Goal: Task Accomplishment & Management: Manage account settings

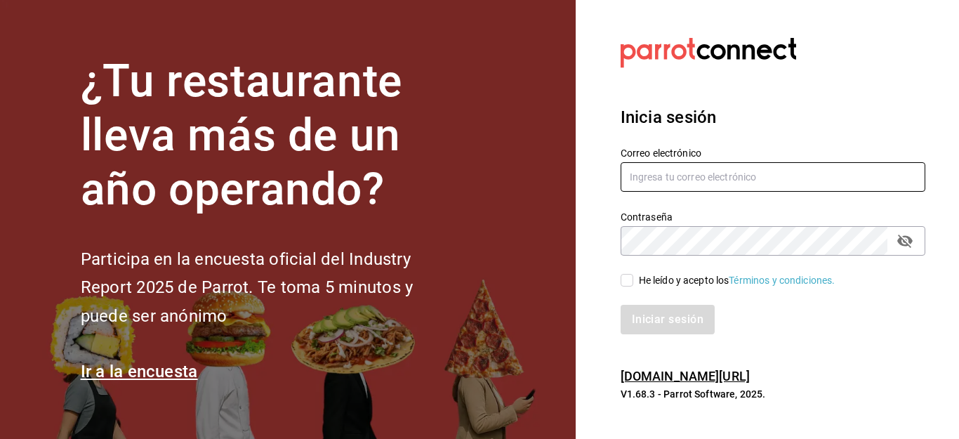
click at [706, 175] on input "text" at bounding box center [773, 176] width 305 height 29
type input "callejongourmet@gmail.com"
click at [628, 279] on input "He leído y acepto los Términos y condiciones." at bounding box center [627, 280] width 13 height 13
checkbox input "true"
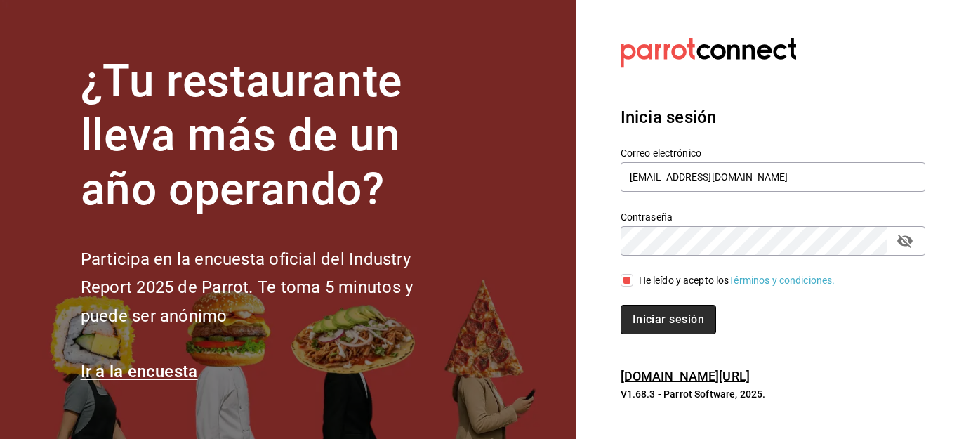
click at [661, 321] on button "Iniciar sesión" at bounding box center [669, 319] width 96 height 29
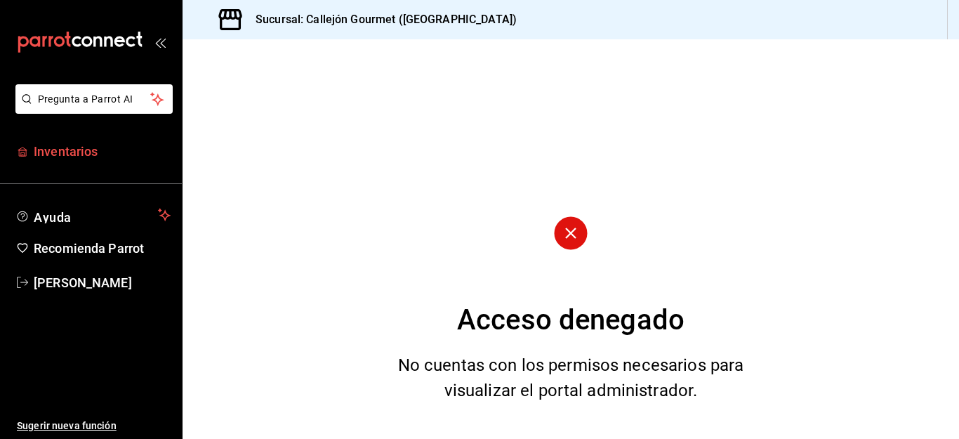
click at [70, 153] on span "Inventarios" at bounding box center [102, 151] width 137 height 19
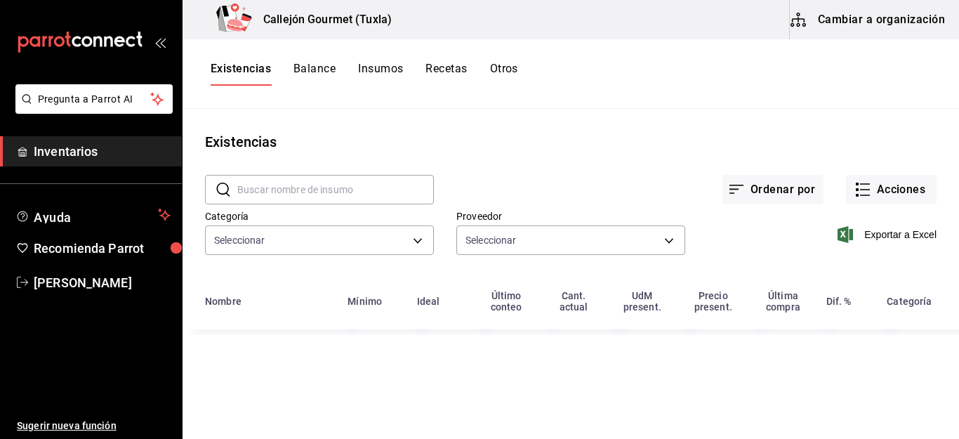
type input "01b487b4-fd07-4e6f-8b10-175f5e71c4b9,6f111127-fd93-48d9-936d-f485c9158c9f,4e268…"
type input "d07e61b9-724f-4f83-8377-ee3ec137bf0e,f22b31a0-3d84-4ac3-8c2c-dc33927ceec7,9be79…"
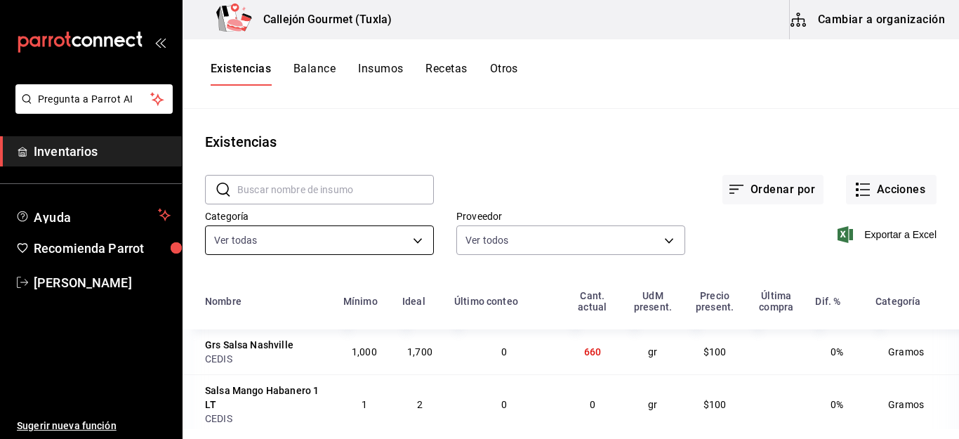
click at [405, 239] on body "Pregunta a Parrot AI Inventarios Ayuda Recomienda Parrot [PERSON_NAME] Sugerir …" at bounding box center [479, 214] width 959 height 429
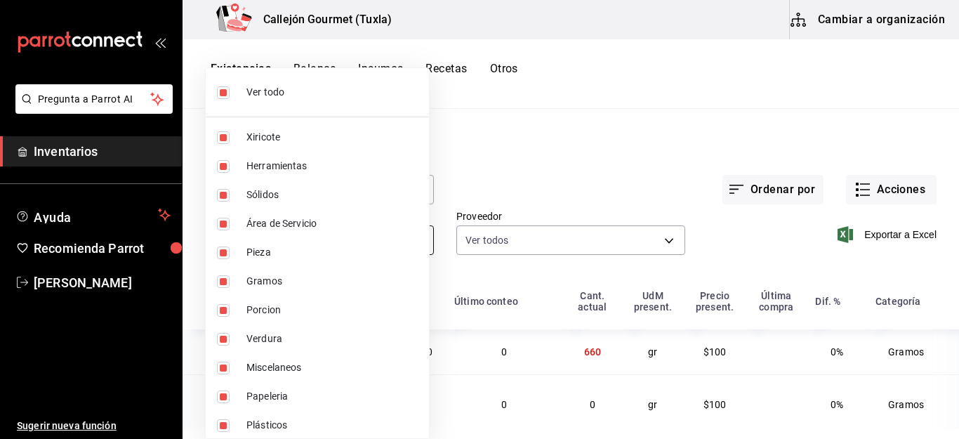
click at [416, 239] on li "Pieza" at bounding box center [317, 252] width 223 height 29
type input "01b487b4-fd07-4e6f-8b10-175f5e71c4b9,6f111127-fd93-48d9-936d-f485c9158c9f,4e268…"
checkbox input "false"
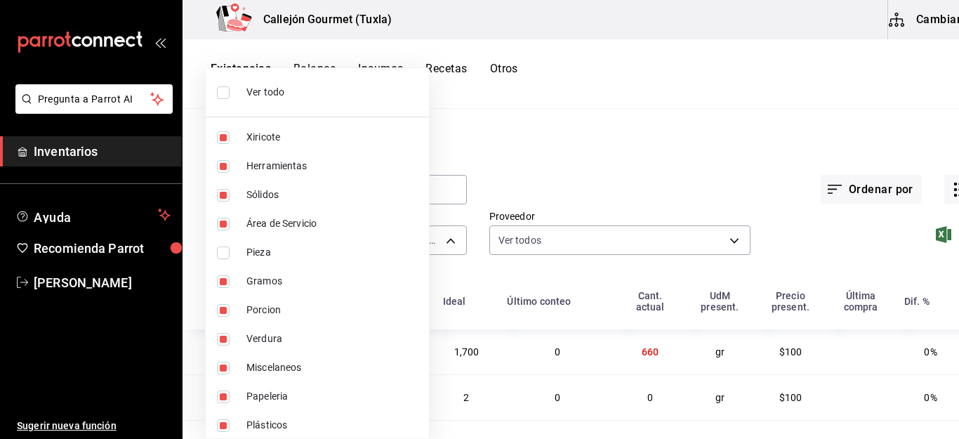
click at [223, 90] on input "checkbox" at bounding box center [223, 92] width 13 height 13
checkbox input "false"
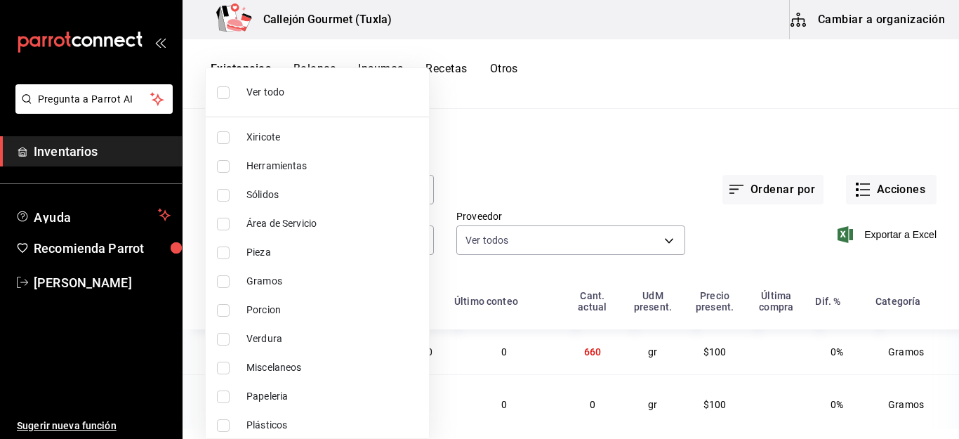
checkbox input "false"
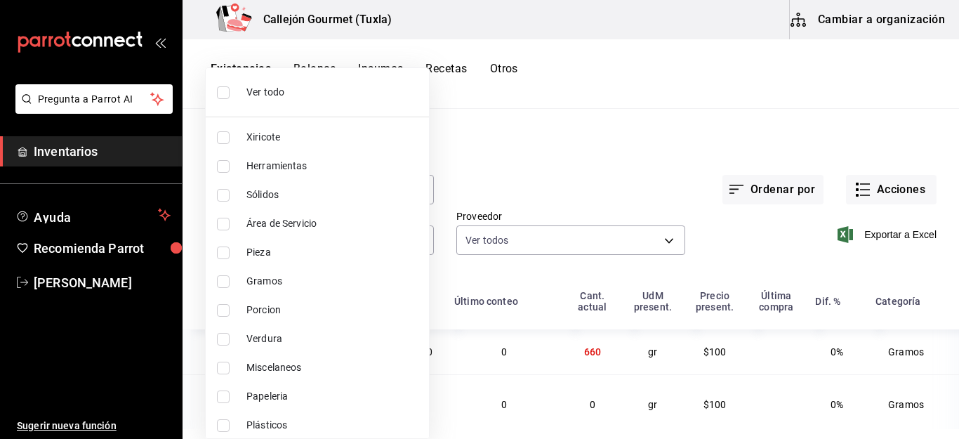
checkbox input "false"
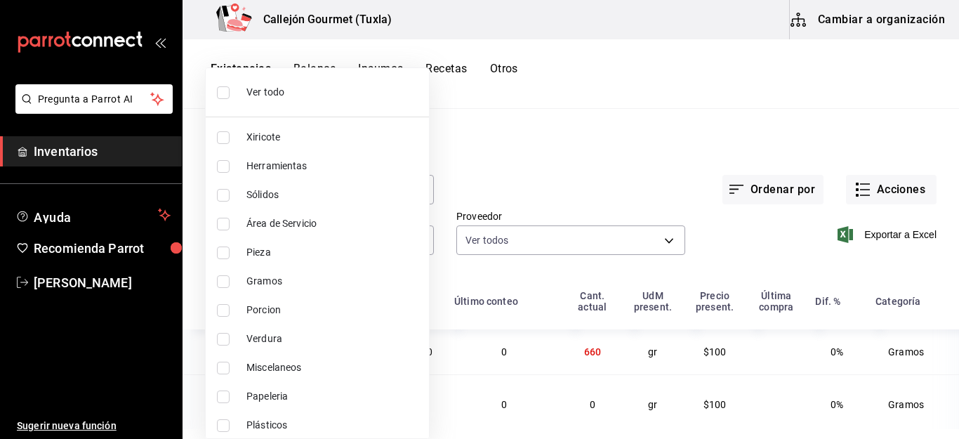
checkbox input "false"
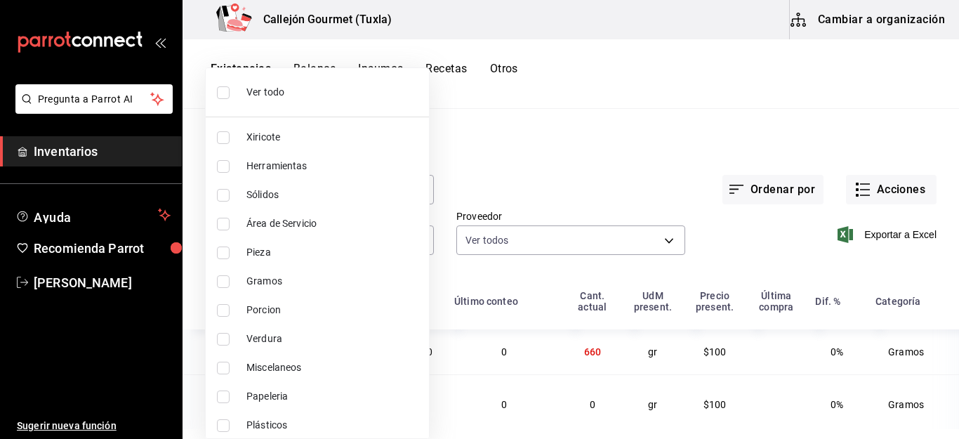
checkbox input "false"
click at [225, 254] on input "checkbox" at bounding box center [223, 252] width 13 height 13
checkbox input "true"
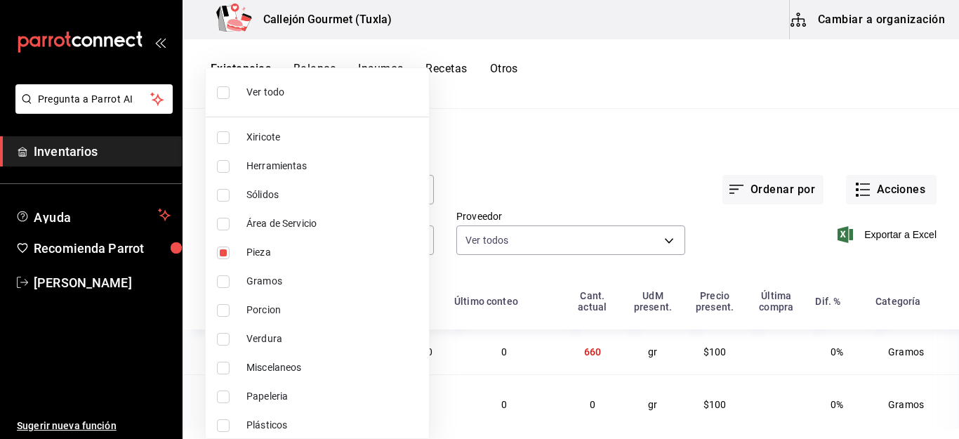
type input "0262bcae-ebf1-4bea-842a-a14c846a0f4c"
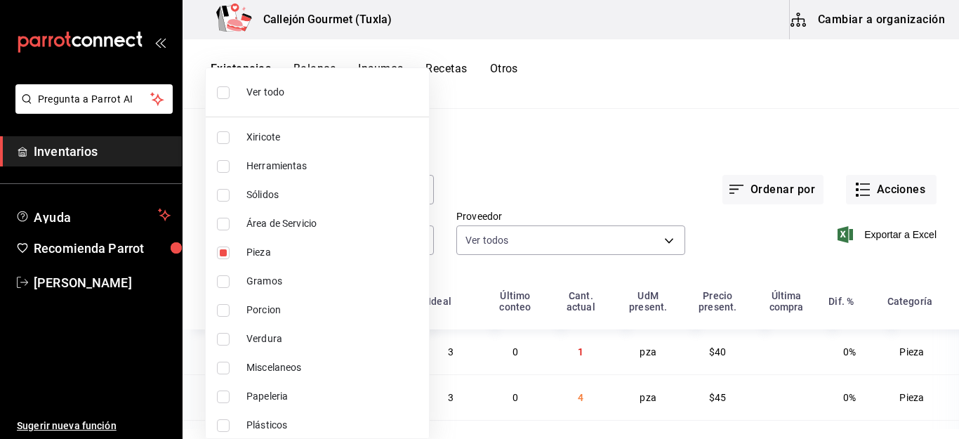
click at [625, 303] on div at bounding box center [479, 219] width 959 height 439
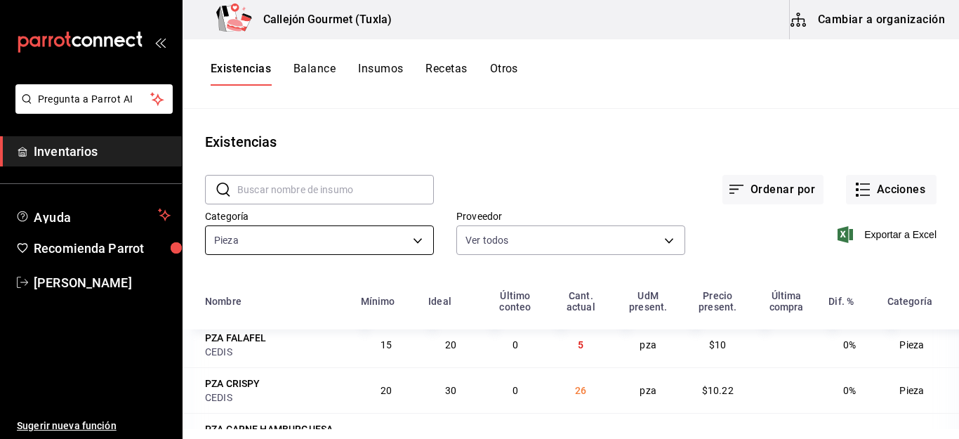
click at [414, 240] on body "Pregunta a Parrot AI Inventarios Ayuda Recomienda Parrot Mila Orozco Sugerir nu…" at bounding box center [479, 214] width 959 height 429
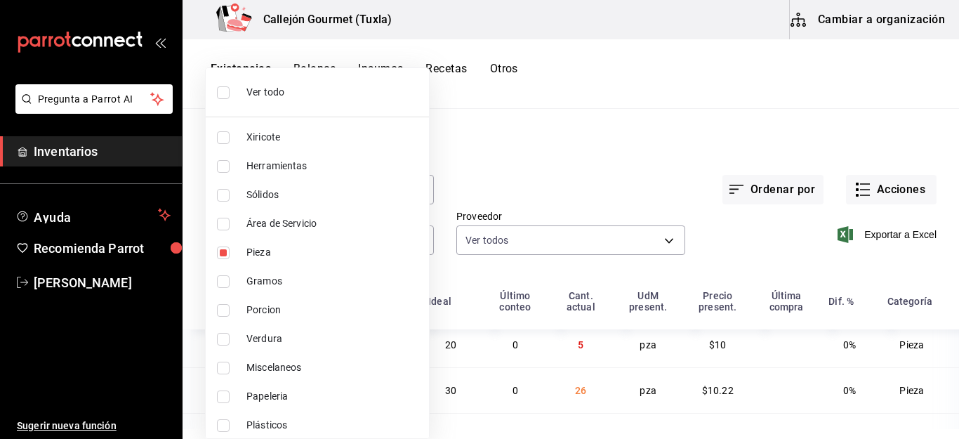
click at [220, 254] on input "checkbox" at bounding box center [223, 252] width 13 height 13
checkbox input "false"
click at [220, 308] on input "checkbox" at bounding box center [223, 310] width 13 height 13
checkbox input "true"
type input "ad61a181-499f-4092-814e-026638fd8a9c"
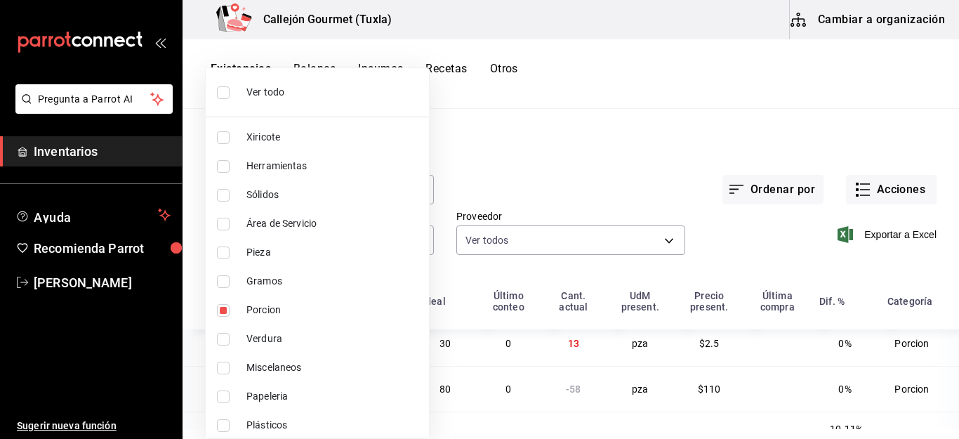
click at [940, 292] on div at bounding box center [479, 219] width 959 height 439
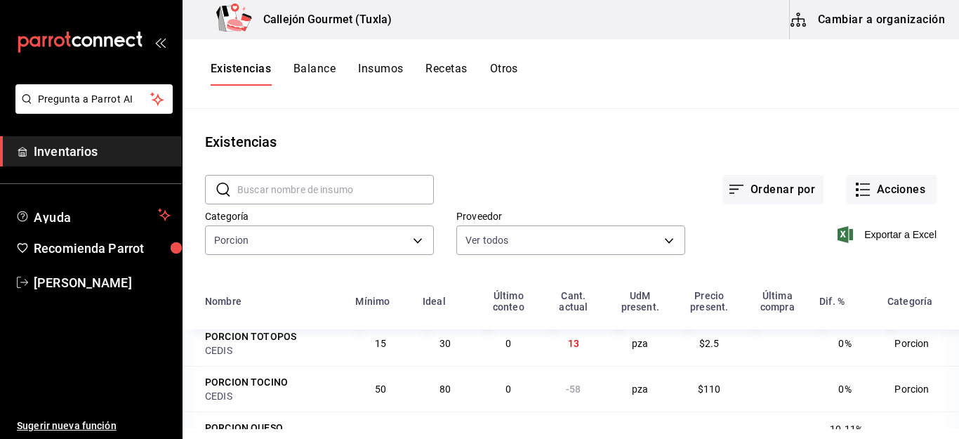
click at [912, 312] on th "Categoría" at bounding box center [919, 306] width 80 height 48
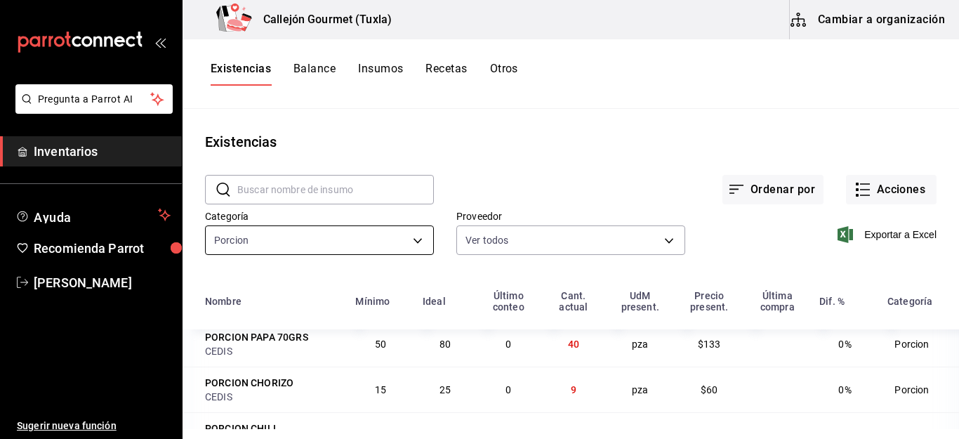
click at [409, 239] on body "Pregunta a Parrot AI Inventarios Ayuda Recomienda Parrot Mila Orozco Sugerir nu…" at bounding box center [479, 214] width 959 height 429
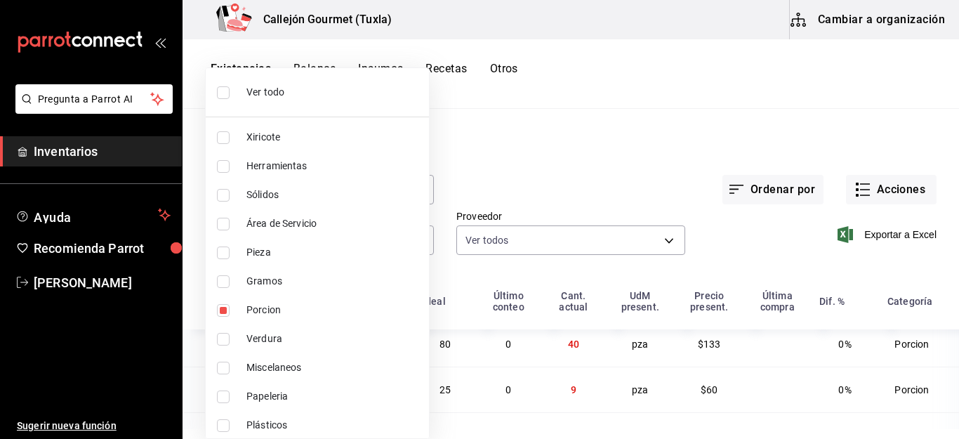
click at [222, 308] on input "checkbox" at bounding box center [223, 310] width 13 height 13
checkbox input "false"
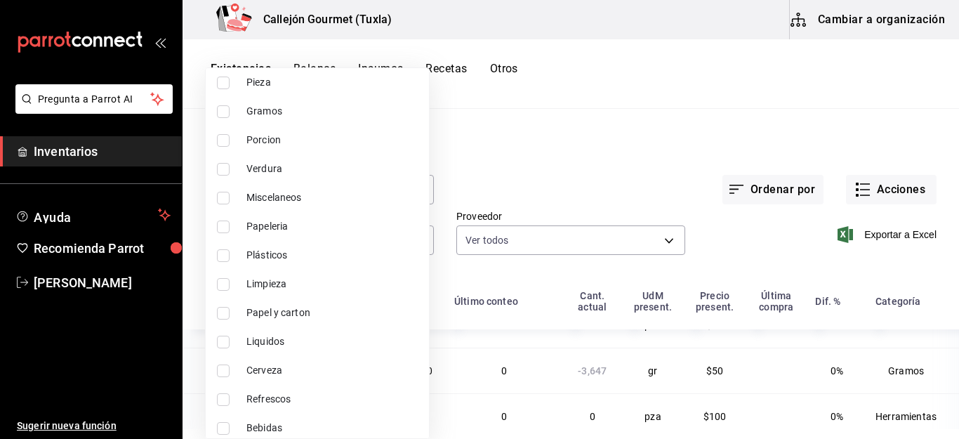
scroll to position [197, 0]
click at [220, 399] on input "checkbox" at bounding box center [223, 401] width 13 height 13
checkbox input "true"
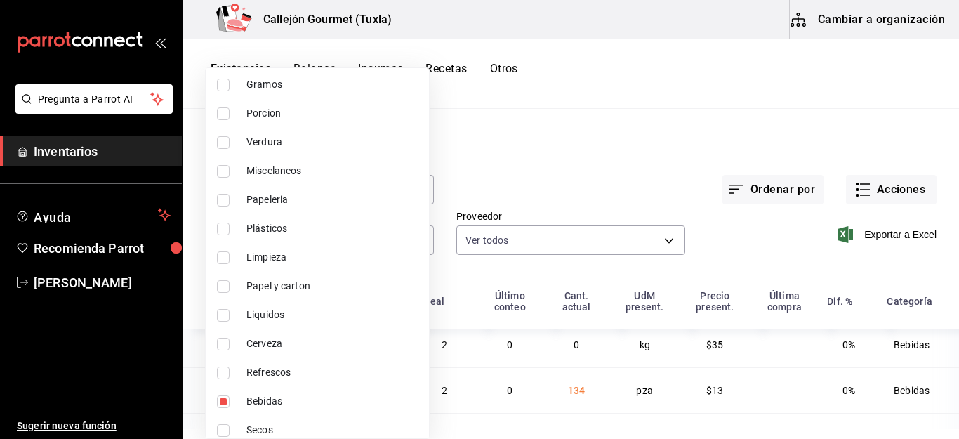
scroll to position [8, 0]
click at [770, 338] on div at bounding box center [479, 219] width 959 height 439
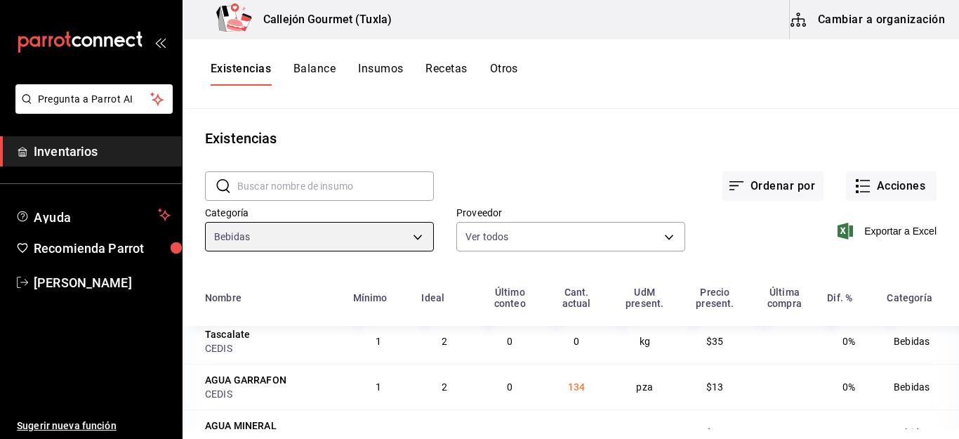
scroll to position [0, 0]
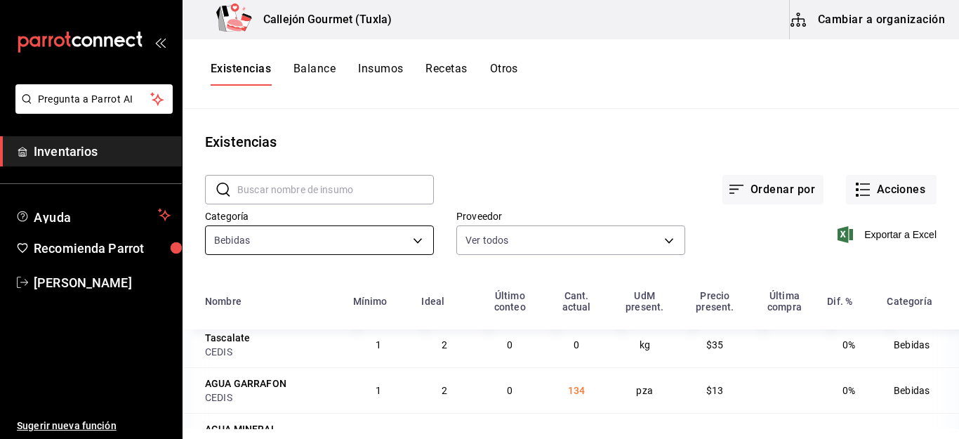
click at [413, 242] on body "Pregunta a Parrot AI Inventarios Ayuda Recomienda Parrot Mila Orozco Sugerir nu…" at bounding box center [479, 214] width 959 height 429
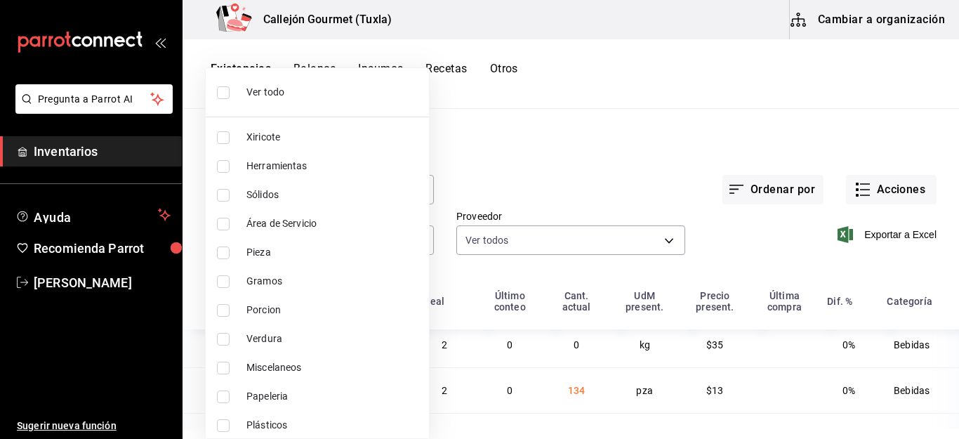
click at [216, 96] on li "Ver todo" at bounding box center [317, 92] width 223 height 37
type input "01b487b4-fd07-4e6f-8b10-175f5e71c4b9,6f111127-fd93-48d9-936d-f485c9158c9f,4e268…"
checkbox input "true"
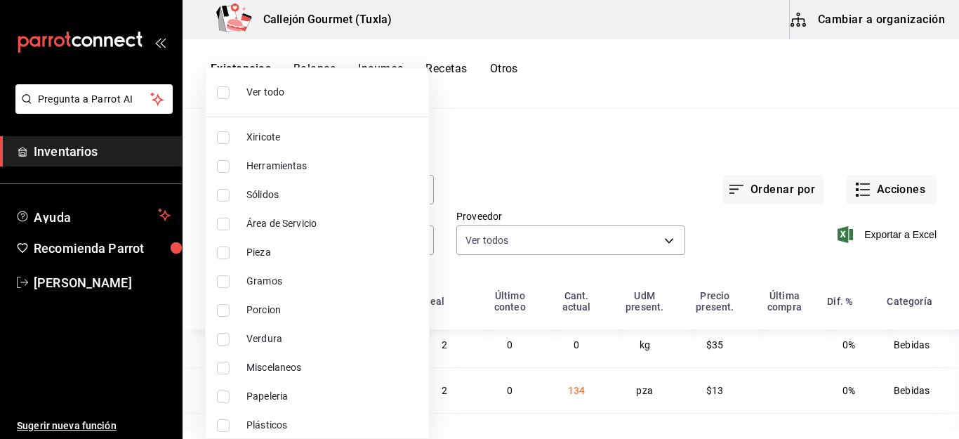
checkbox input "true"
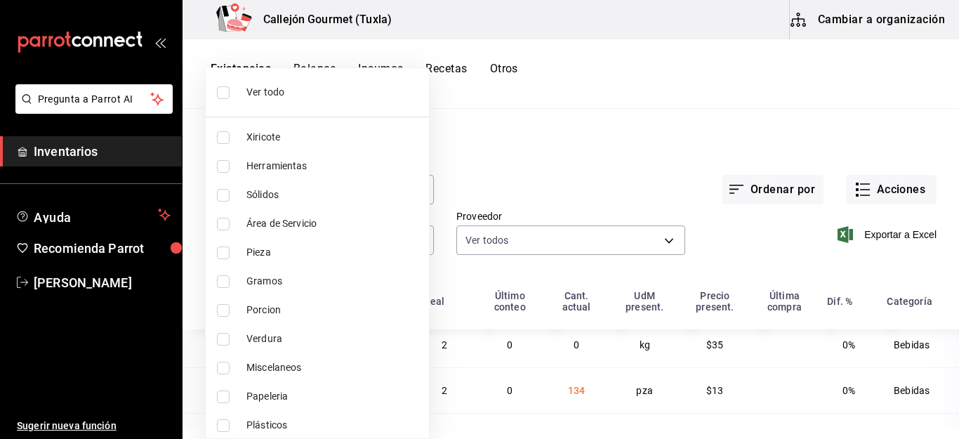
checkbox input "true"
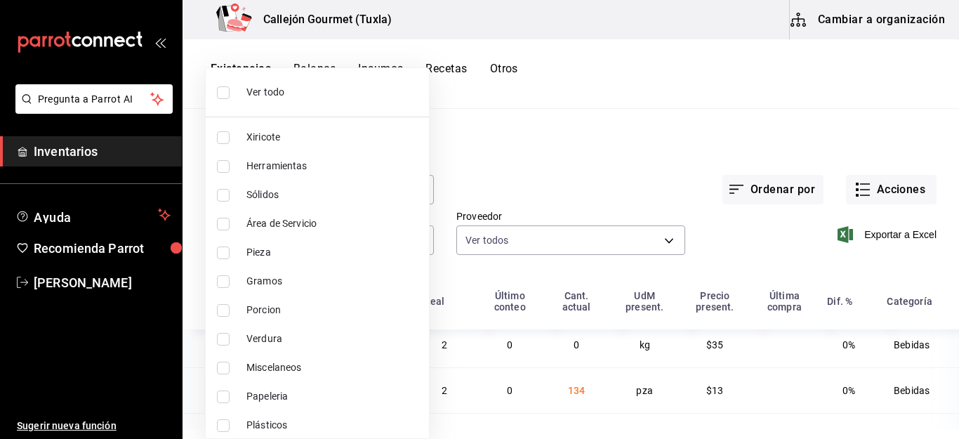
checkbox input "true"
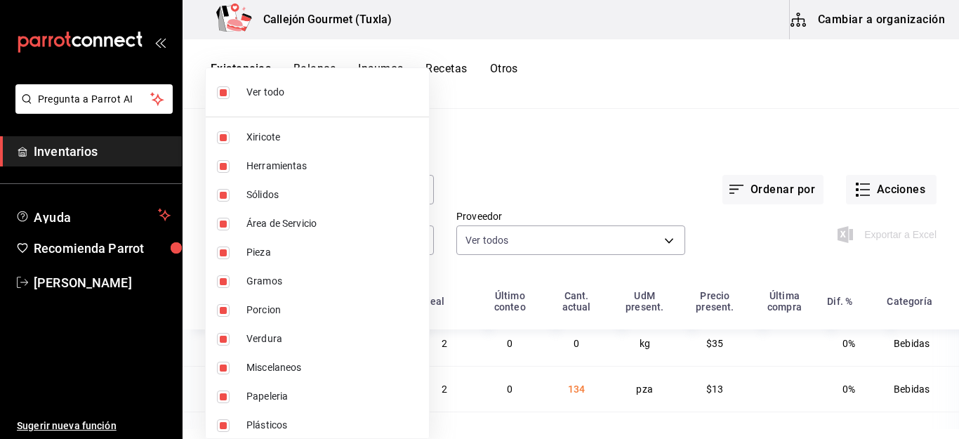
click at [941, 295] on div at bounding box center [479, 219] width 959 height 439
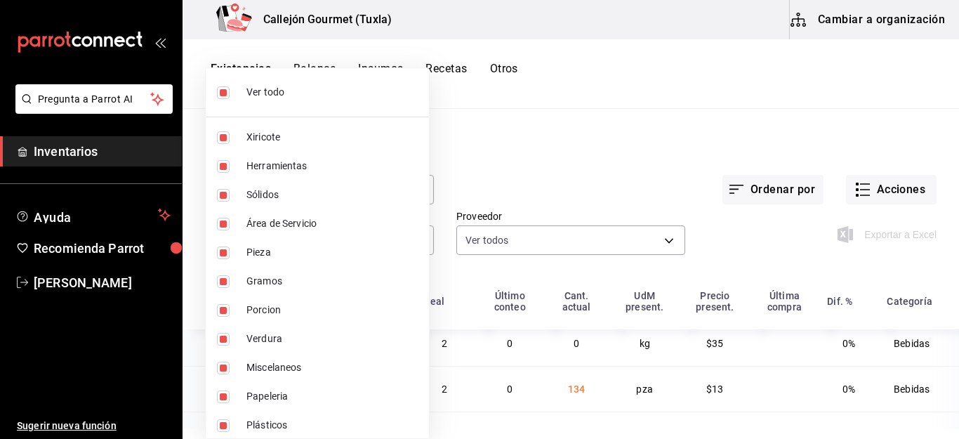
click at [942, 299] on div at bounding box center [479, 219] width 959 height 439
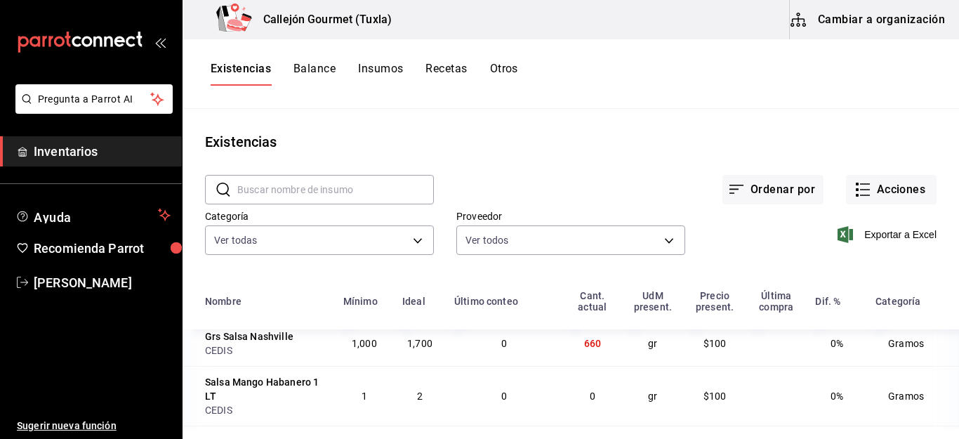
click at [942, 299] on div at bounding box center [479, 219] width 959 height 439
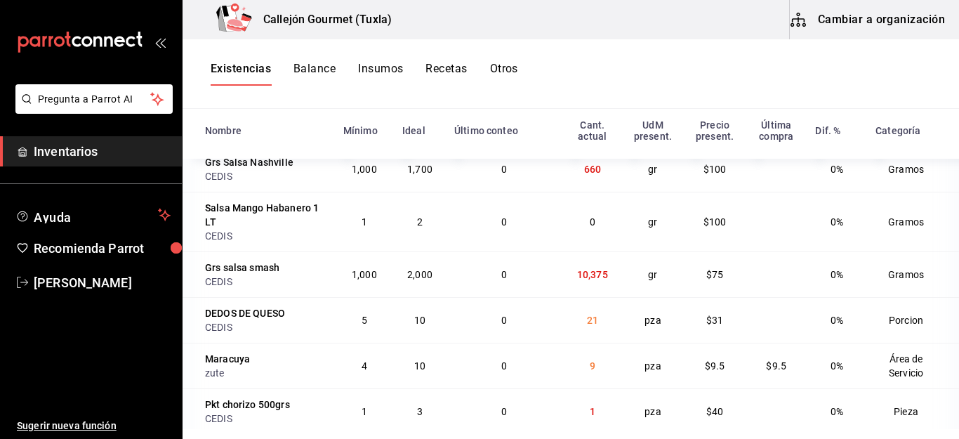
scroll to position [172, 0]
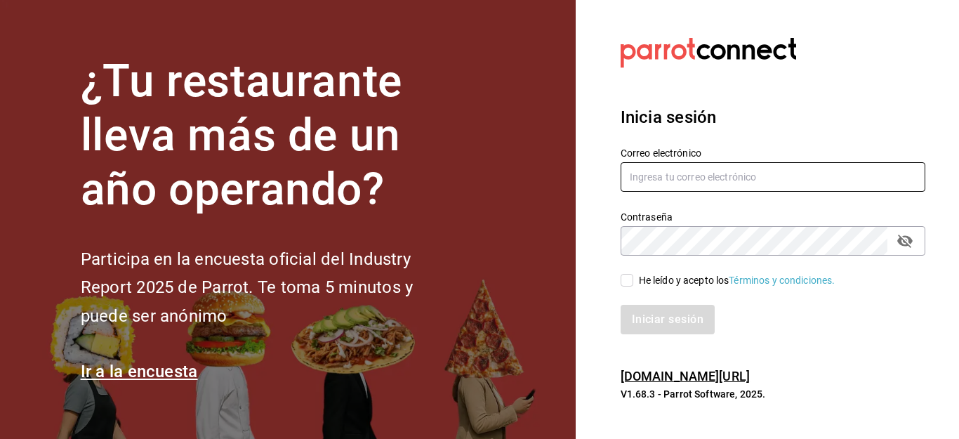
click at [730, 176] on input "text" at bounding box center [773, 176] width 305 height 29
type input "callejongourmet@gmail.com"
click at [624, 283] on input "He leído y acepto los Términos y condiciones." at bounding box center [627, 280] width 13 height 13
checkbox input "true"
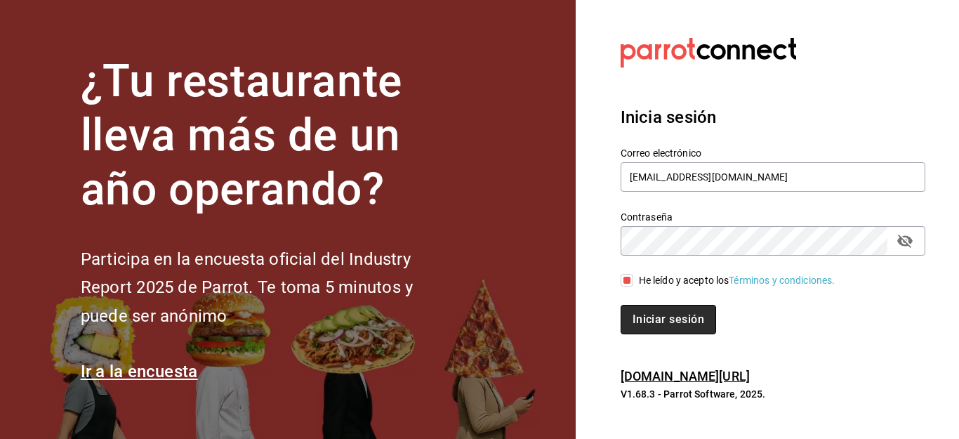
click at [638, 318] on button "Iniciar sesión" at bounding box center [669, 319] width 96 height 29
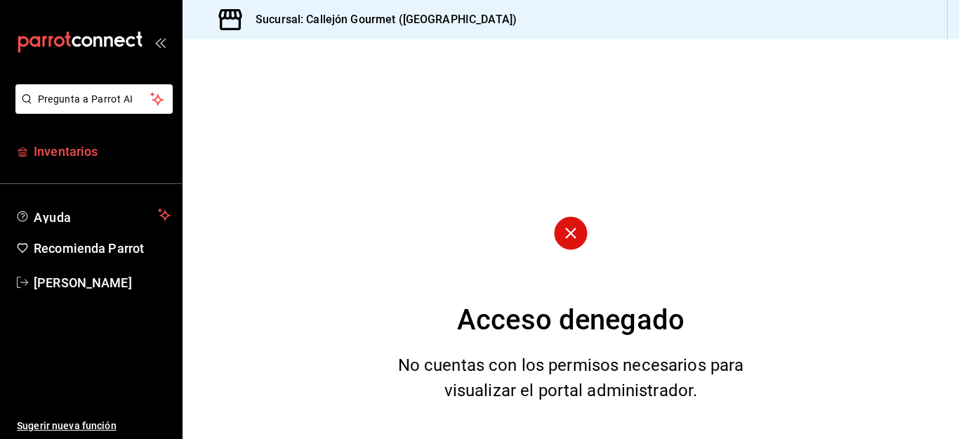
click at [75, 149] on span "Inventarios" at bounding box center [102, 151] width 137 height 19
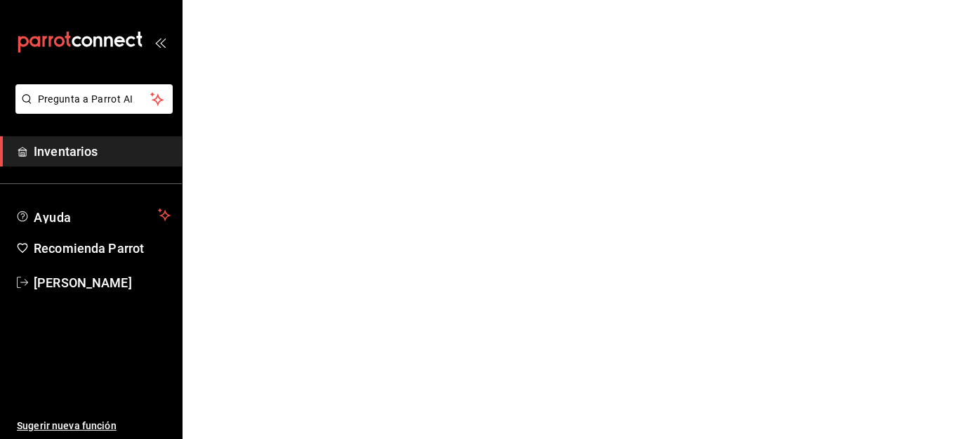
click at [75, 150] on span "Inventarios" at bounding box center [102, 151] width 137 height 19
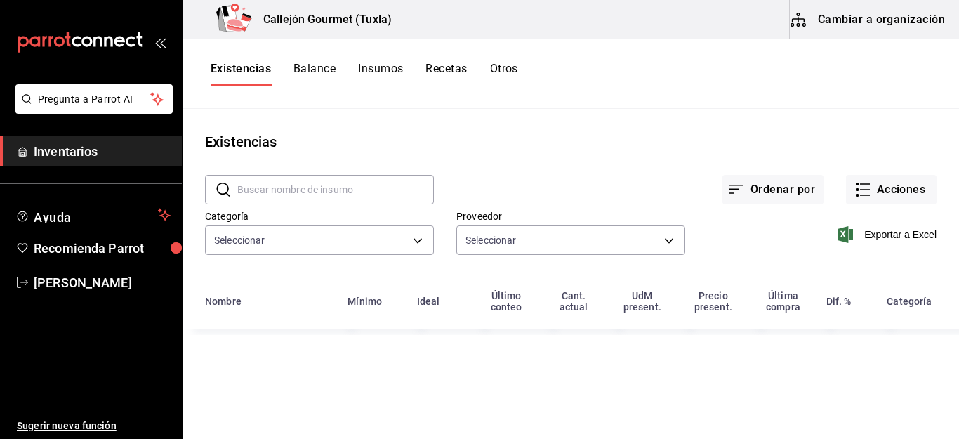
type input "01b487b4-fd07-4e6f-8b10-175f5e71c4b9,6f111127-fd93-48d9-936d-f485c9158c9f,4e268…"
type input "d07e61b9-724f-4f83-8377-ee3ec137bf0e,f22b31a0-3d84-4ac3-8c2c-dc33927ceec7,9be79…"
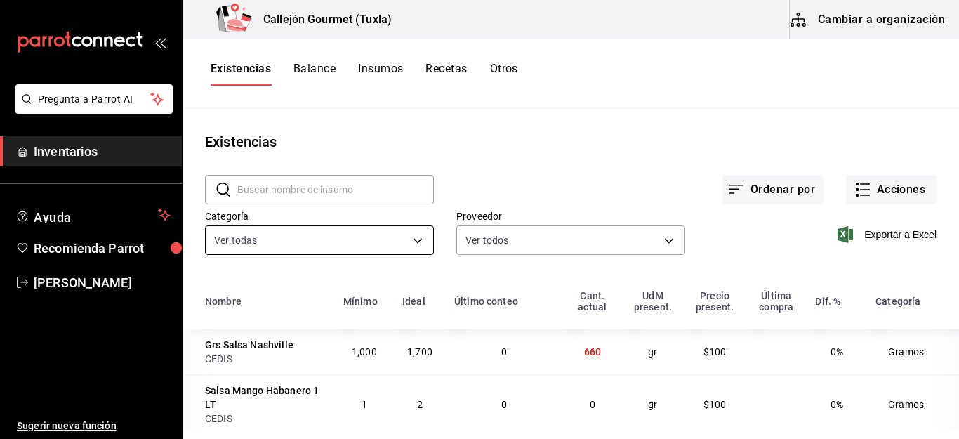
click at [414, 238] on body "Pregunta a Parrot AI Inventarios Ayuda Recomienda Parrot [PERSON_NAME] Sugerir …" at bounding box center [479, 214] width 959 height 429
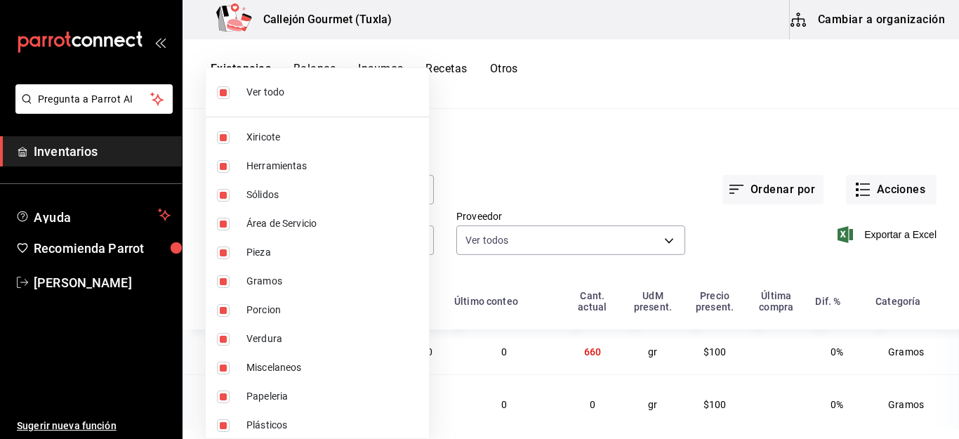
click at [220, 89] on input "checkbox" at bounding box center [223, 92] width 13 height 13
checkbox input "false"
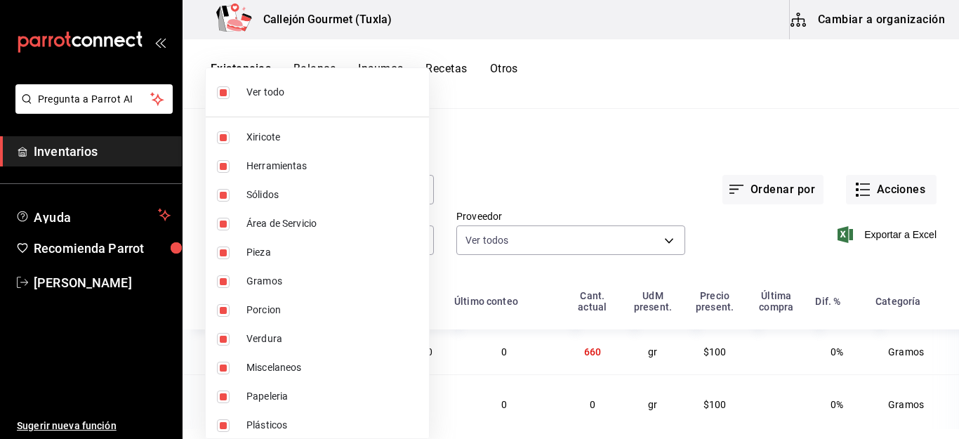
checkbox input "false"
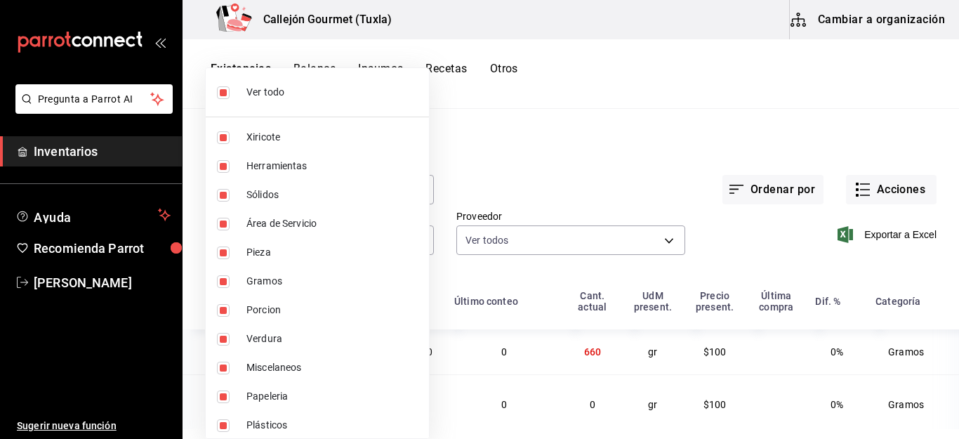
checkbox input "false"
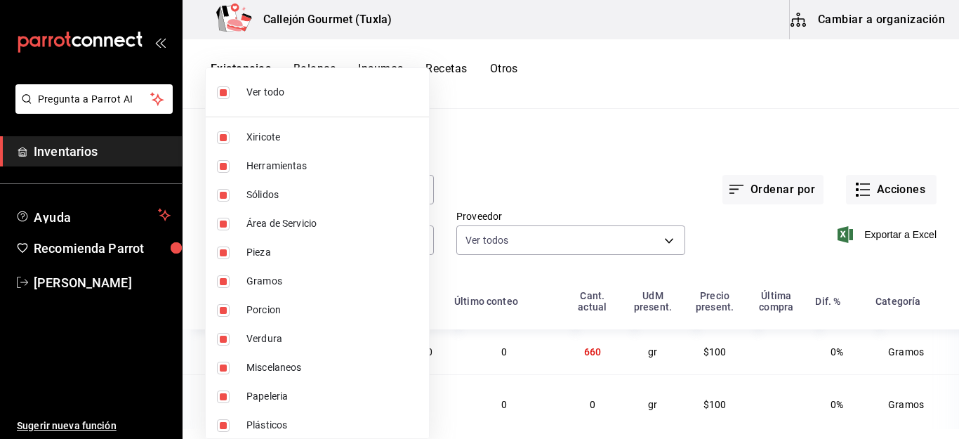
checkbox input "false"
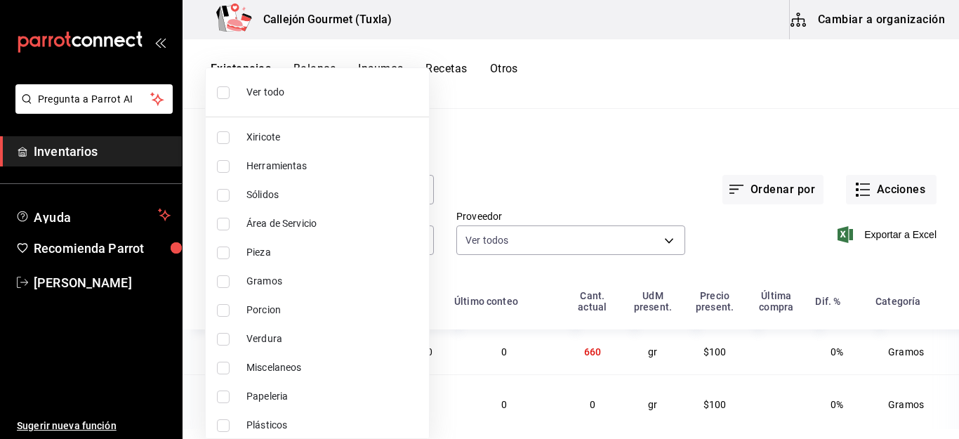
click at [223, 308] on input "checkbox" at bounding box center [223, 310] width 13 height 13
checkbox input "true"
type input "ad61a181-499f-4092-814e-026638fd8a9c"
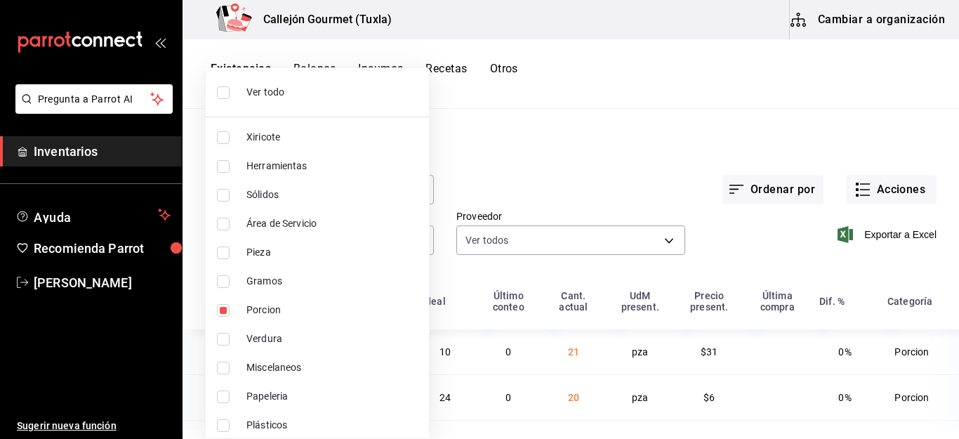
click at [773, 344] on div at bounding box center [479, 219] width 959 height 439
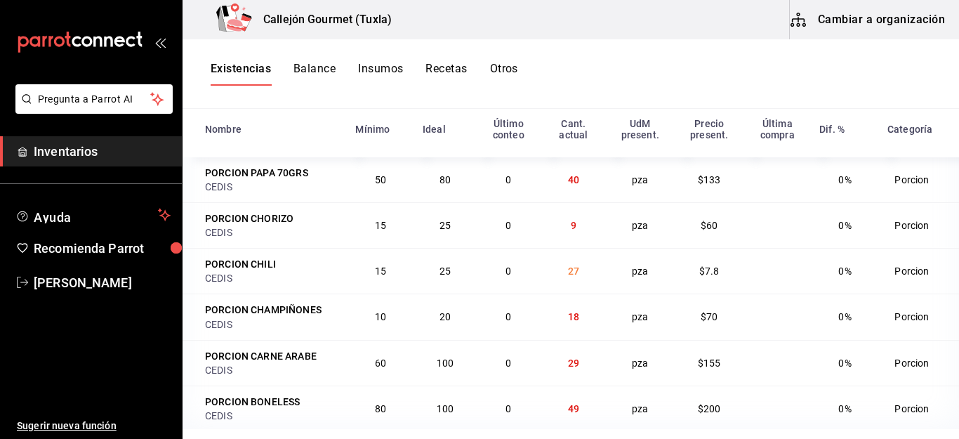
scroll to position [571, 0]
